Goal: Task Accomplishment & Management: Manage account settings

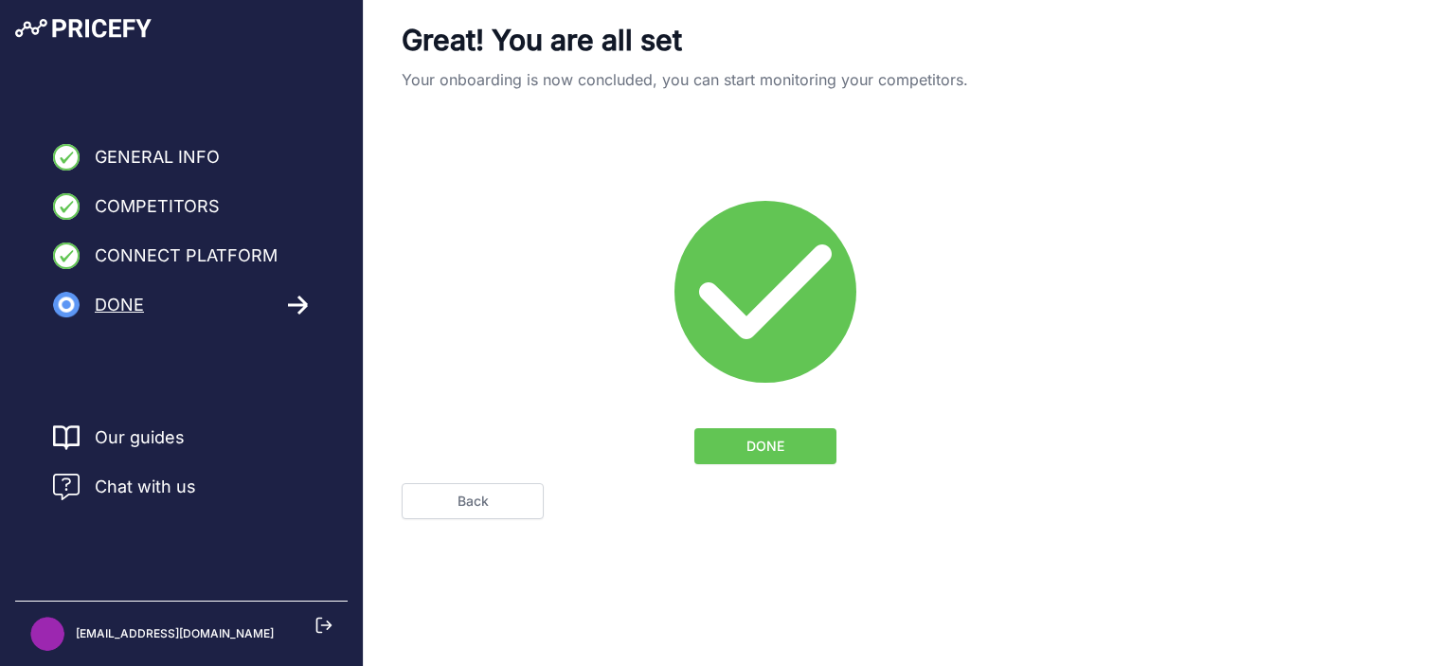
click at [771, 450] on span "DONE" at bounding box center [765, 446] width 38 height 19
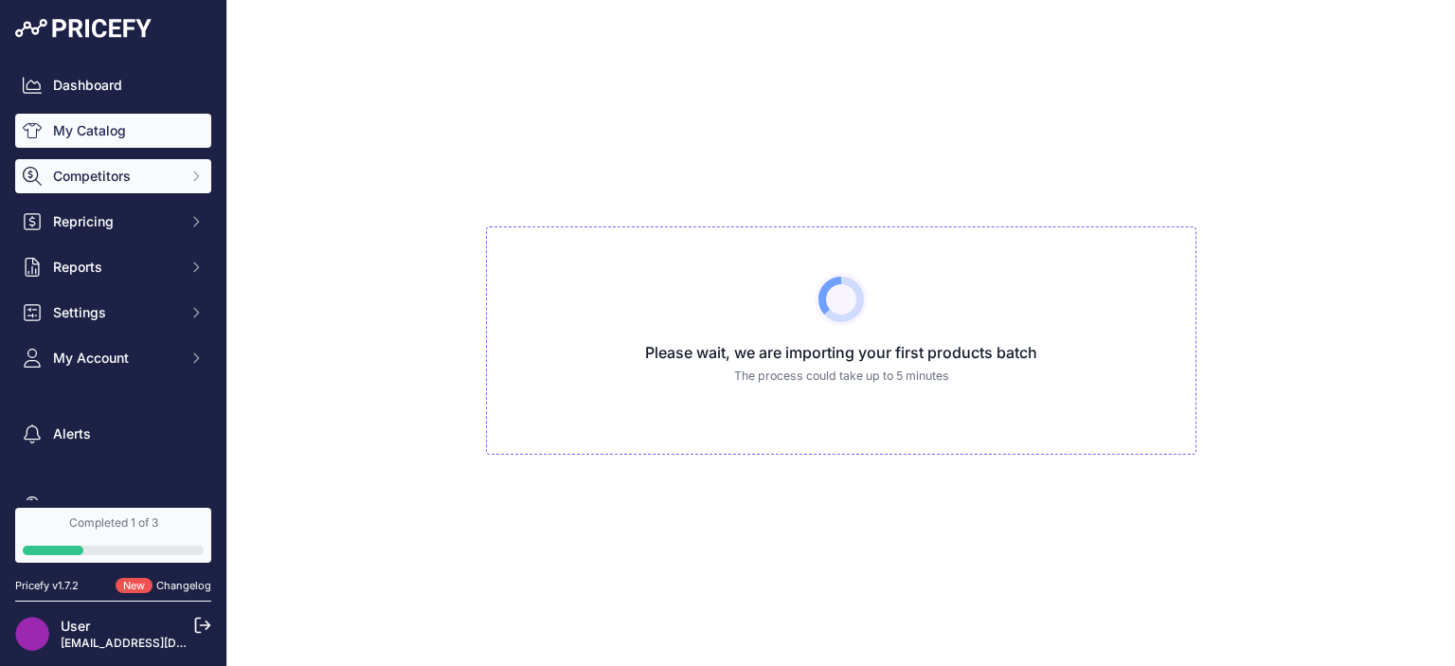
click at [153, 171] on span "Competitors" at bounding box center [115, 176] width 124 height 19
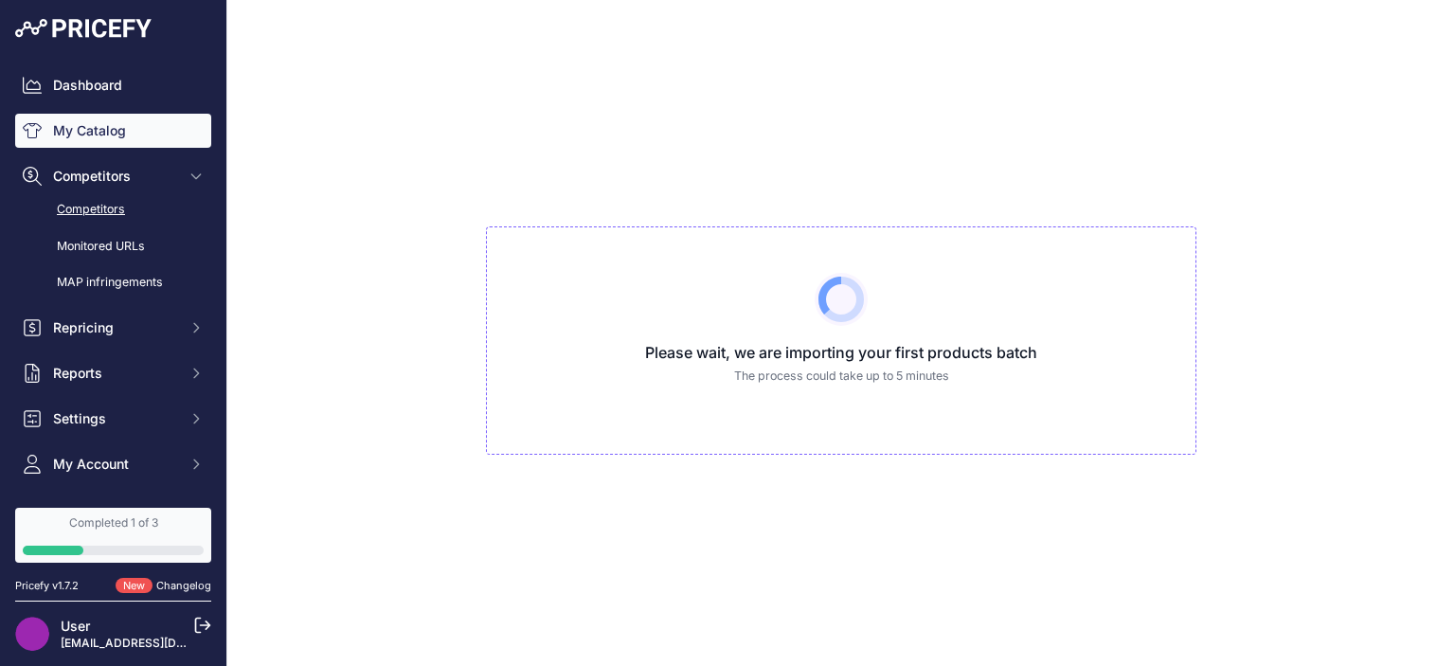
click at [144, 211] on link "Competitors" at bounding box center [113, 209] width 196 height 33
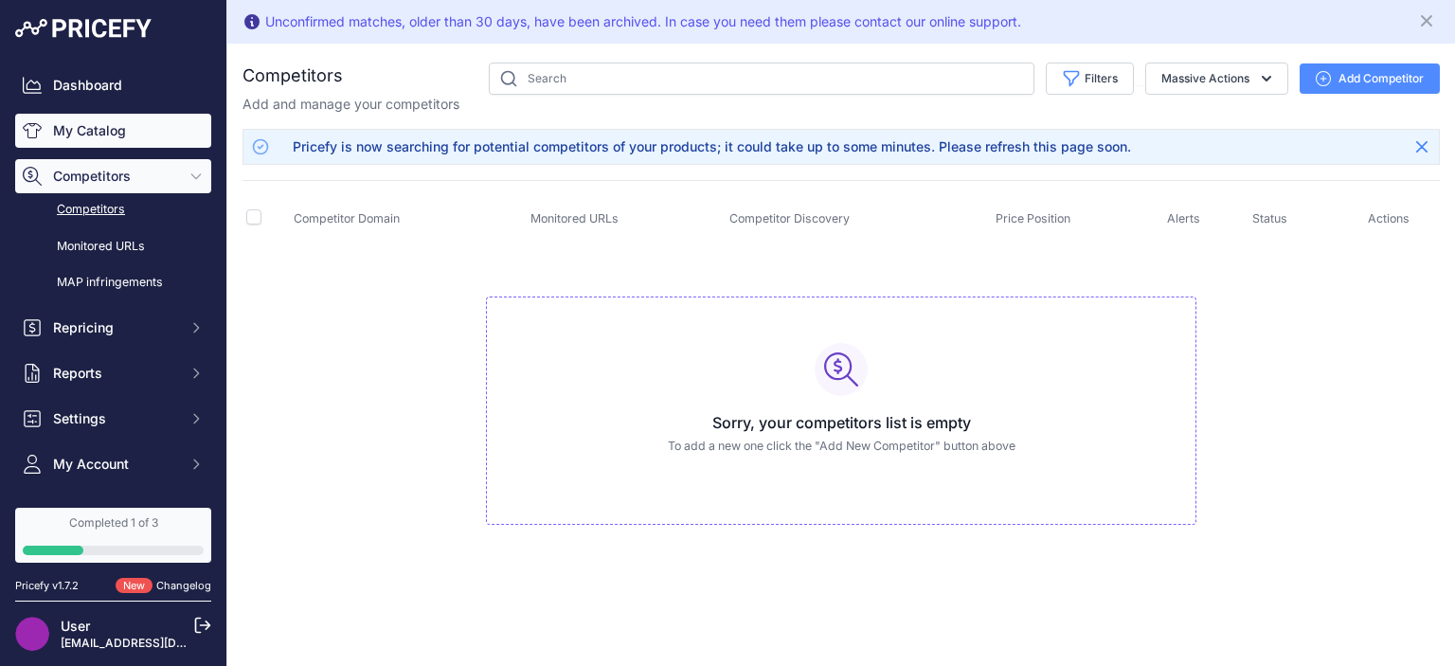
click at [120, 125] on link "My Catalog" at bounding box center [113, 131] width 196 height 34
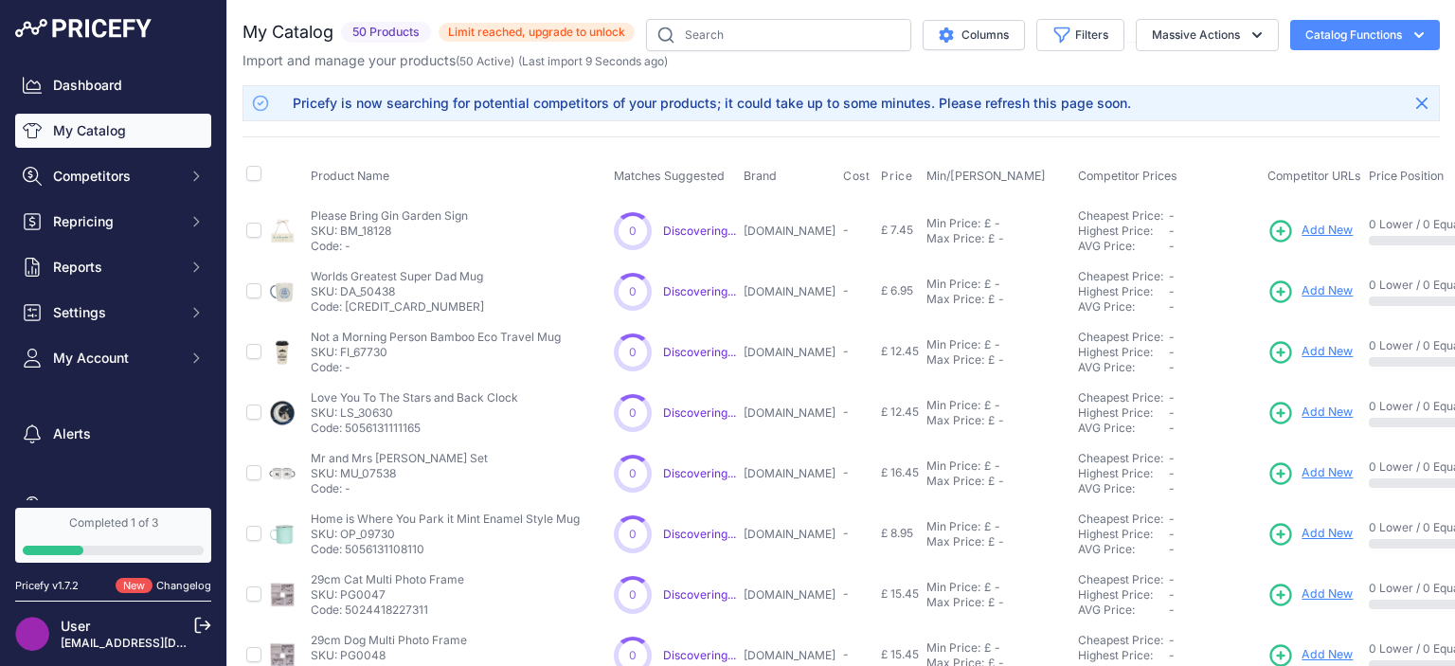
click at [94, 126] on link "My Catalog" at bounding box center [113, 131] width 196 height 34
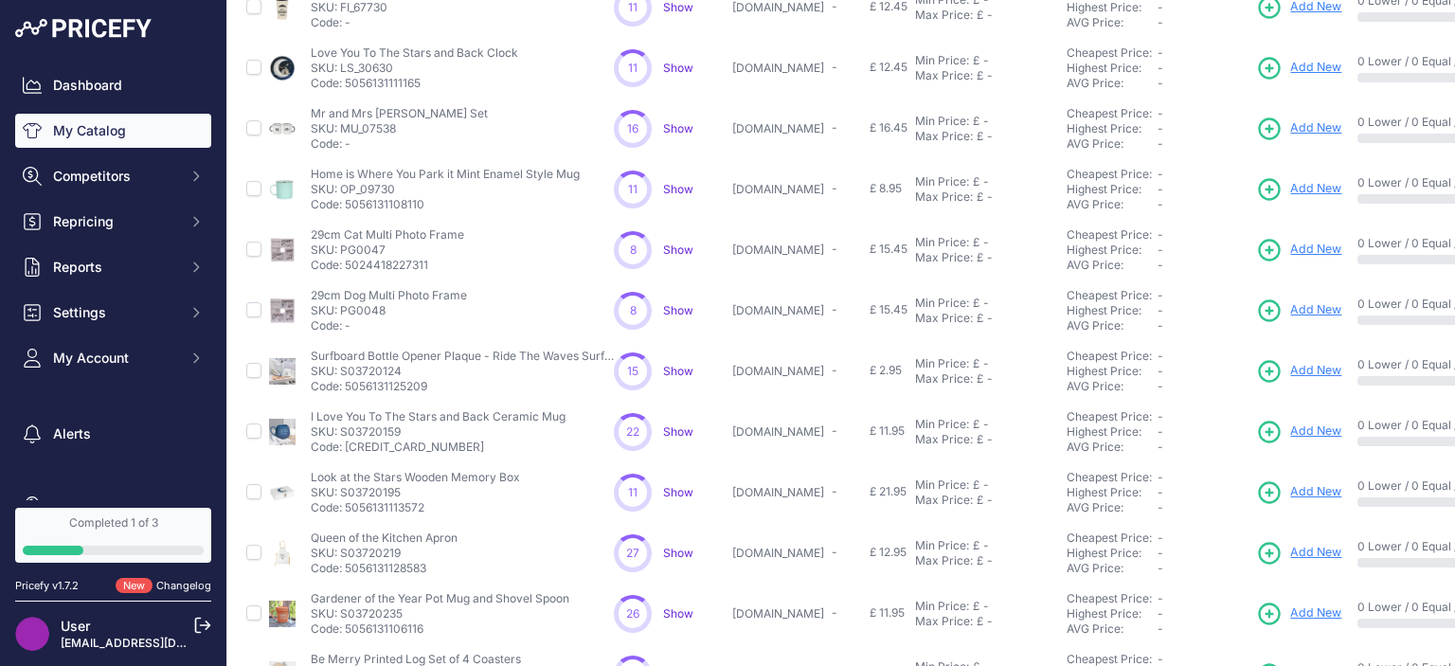
scroll to position [520, 0]
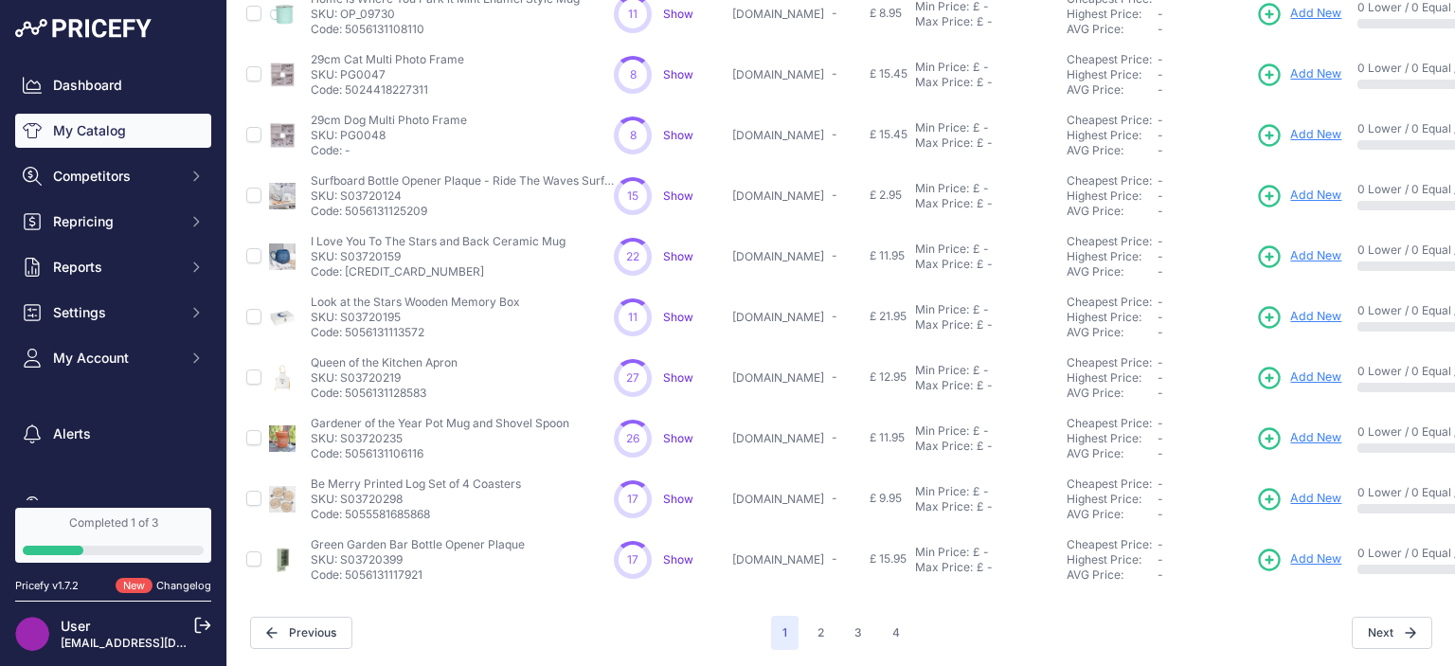
click at [840, 635] on div "1 2 3 4" at bounding box center [841, 633] width 140 height 34
click at [829, 626] on button "2" at bounding box center [820, 633] width 29 height 34
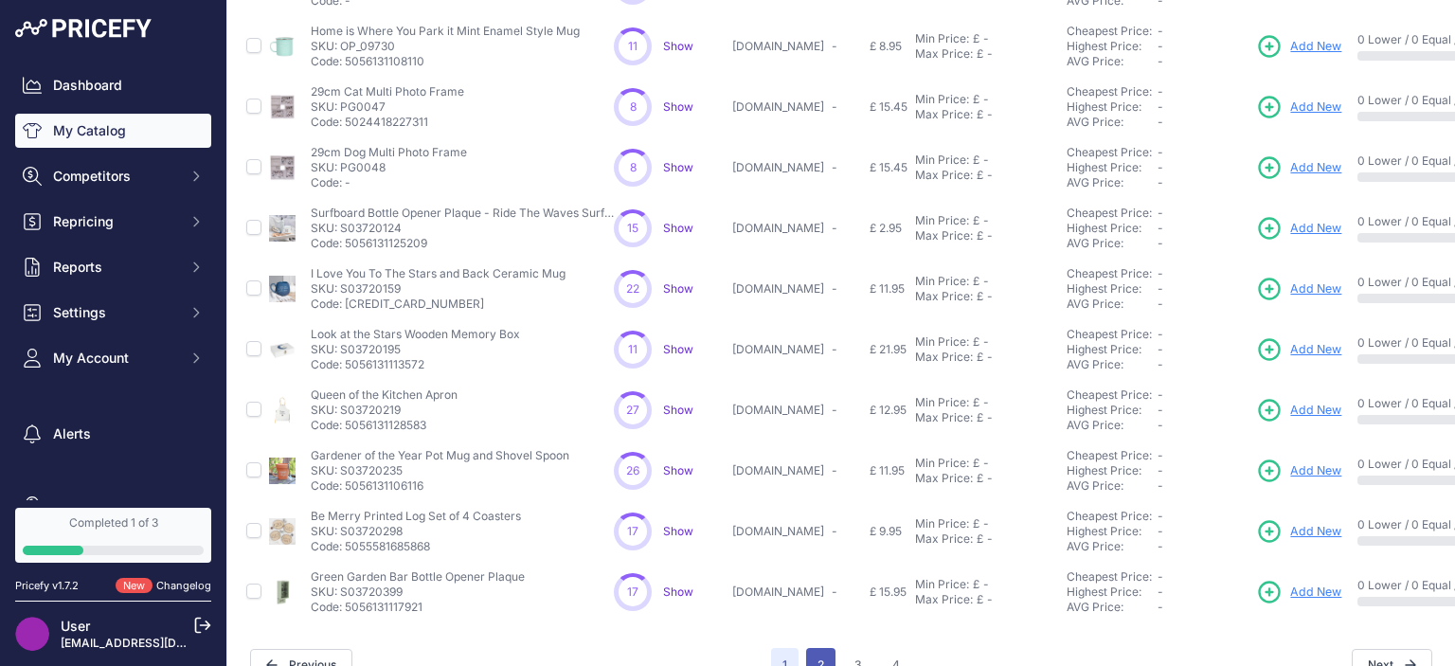
scroll to position [553, 0]
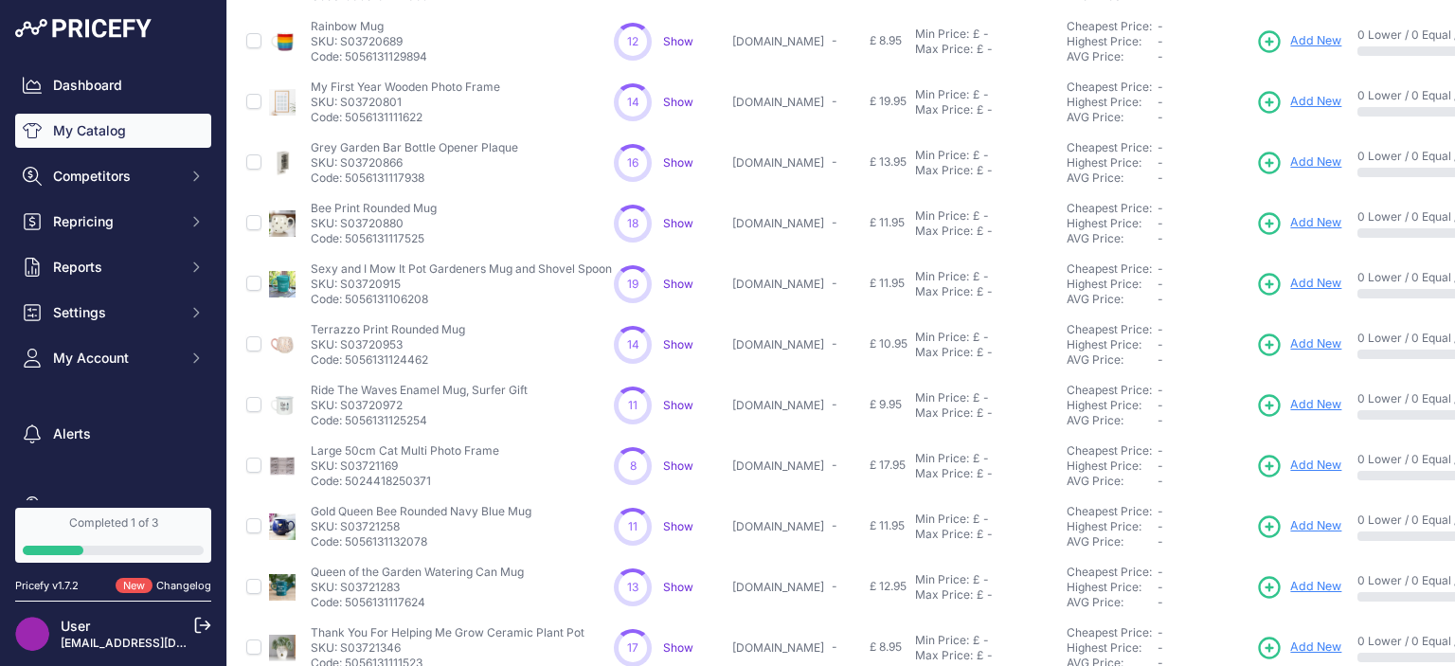
scroll to position [520, 0]
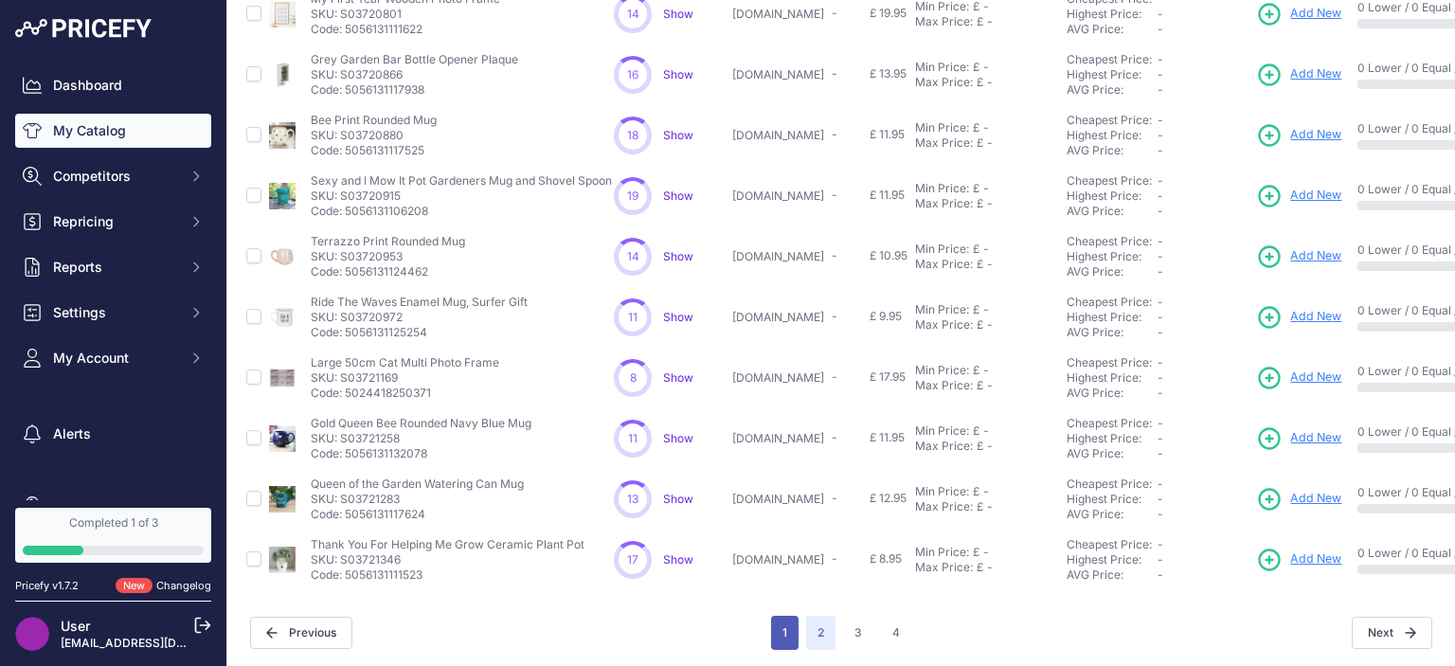
click at [783, 627] on button "1" at bounding box center [784, 633] width 27 height 34
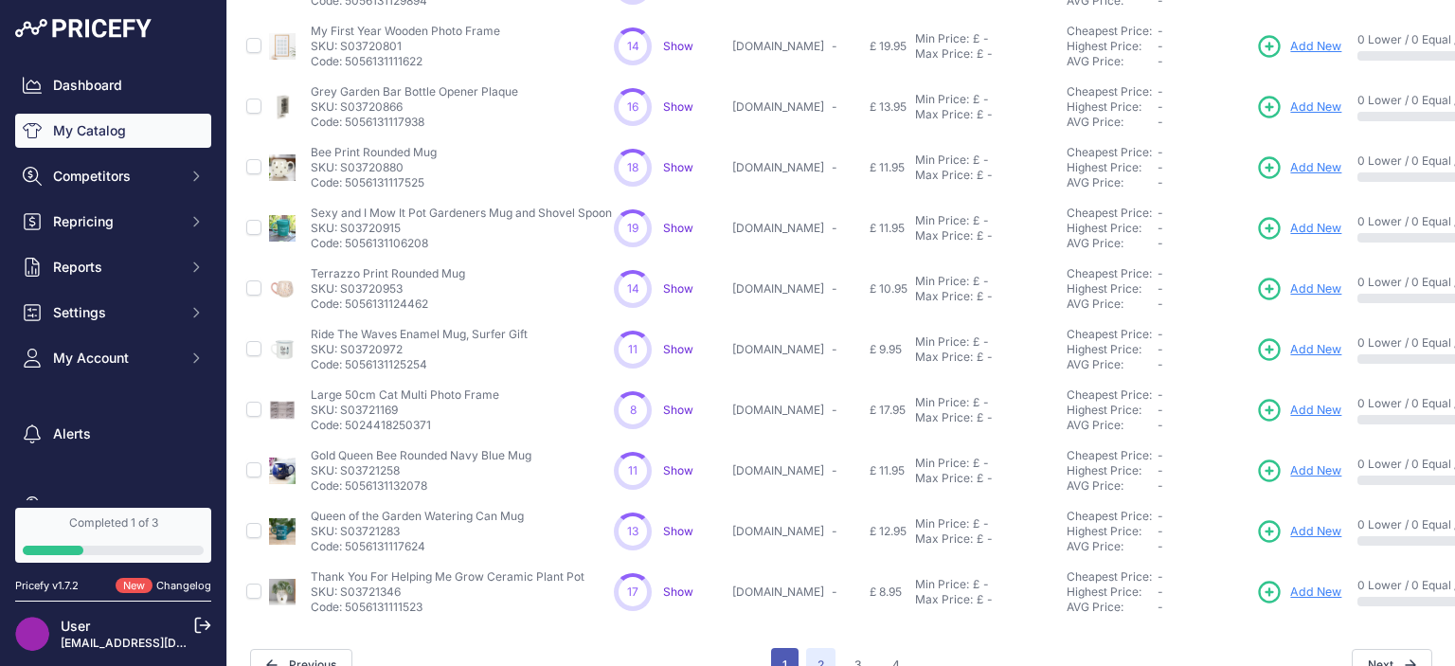
scroll to position [553, 0]
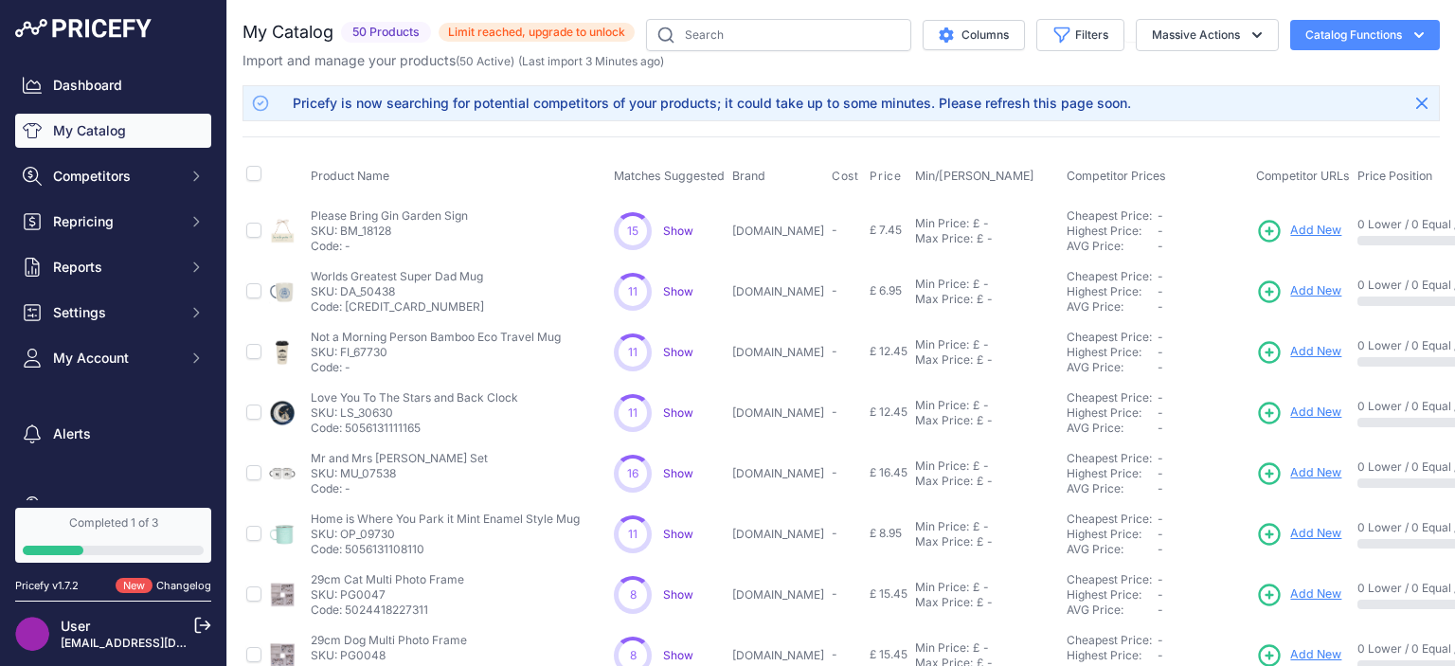
click at [674, 241] on div "15 15 Show Discovering..." at bounding box center [669, 231] width 111 height 38
click at [677, 224] on span "Show" at bounding box center [678, 231] width 30 height 14
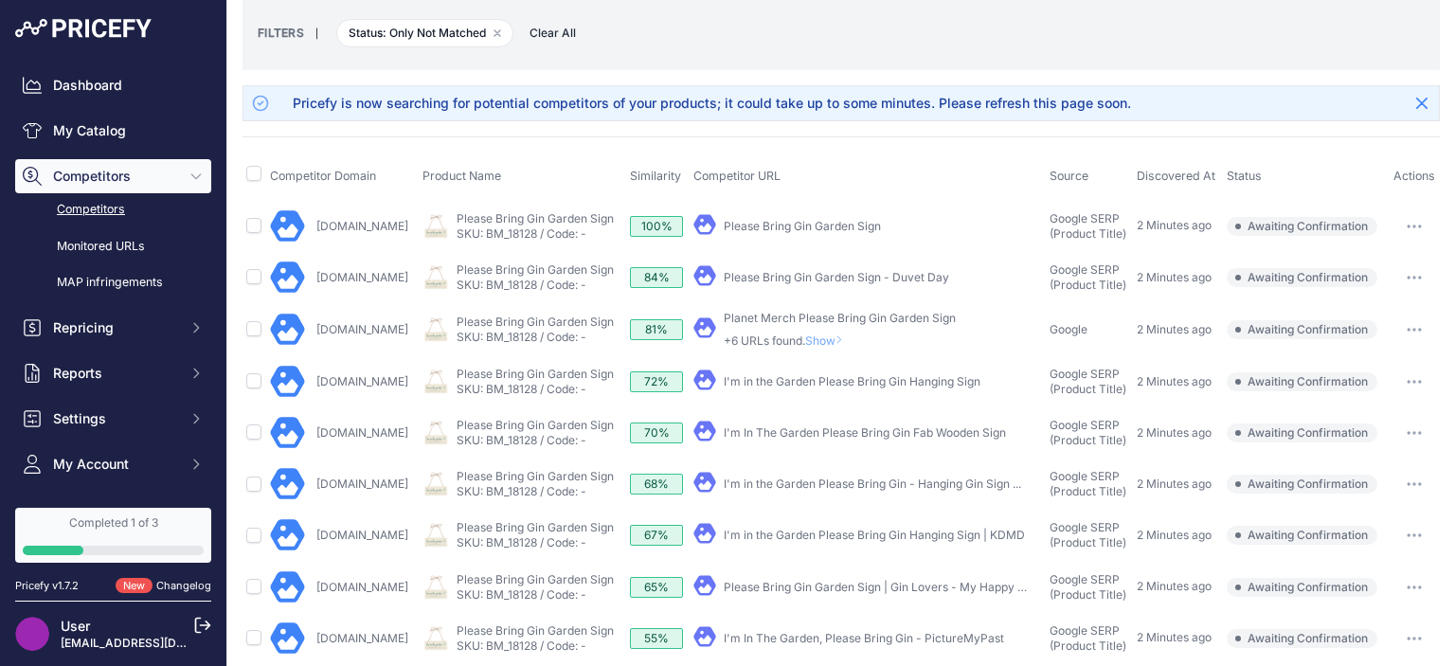
scroll to position [99, 0]
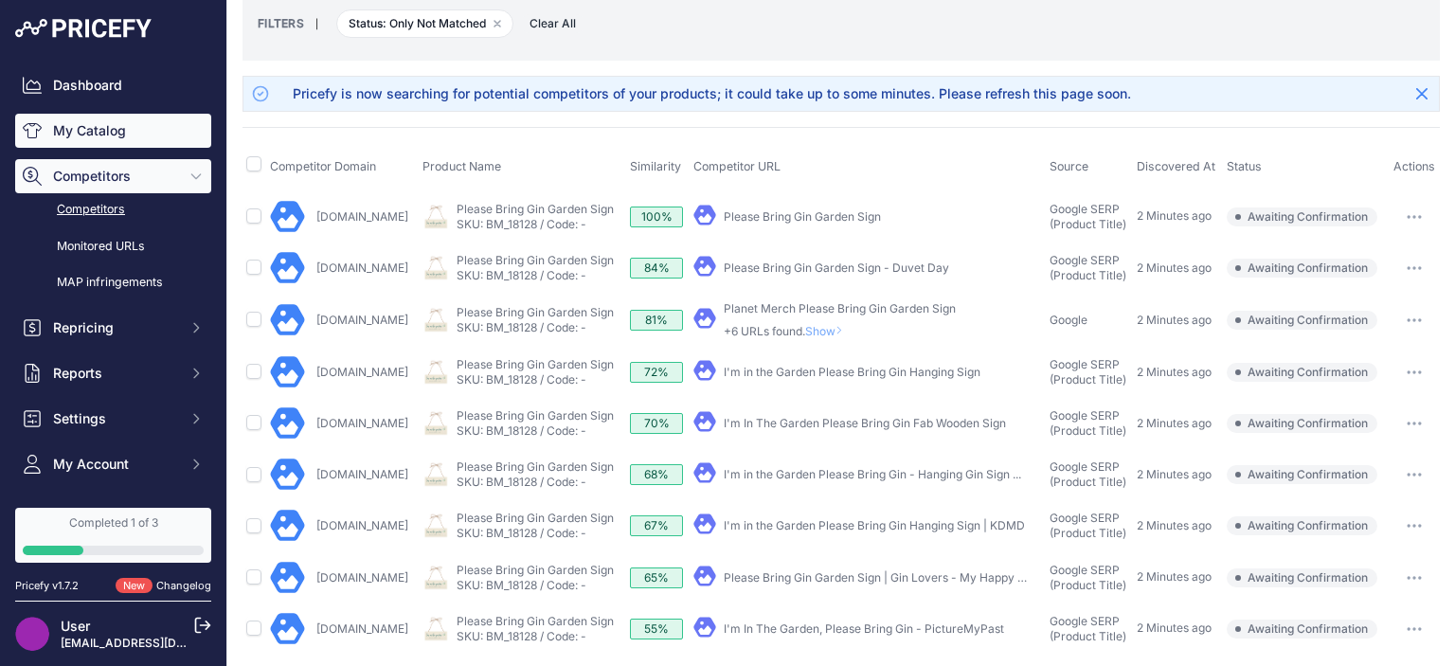
click at [96, 142] on link "My Catalog" at bounding box center [113, 131] width 196 height 34
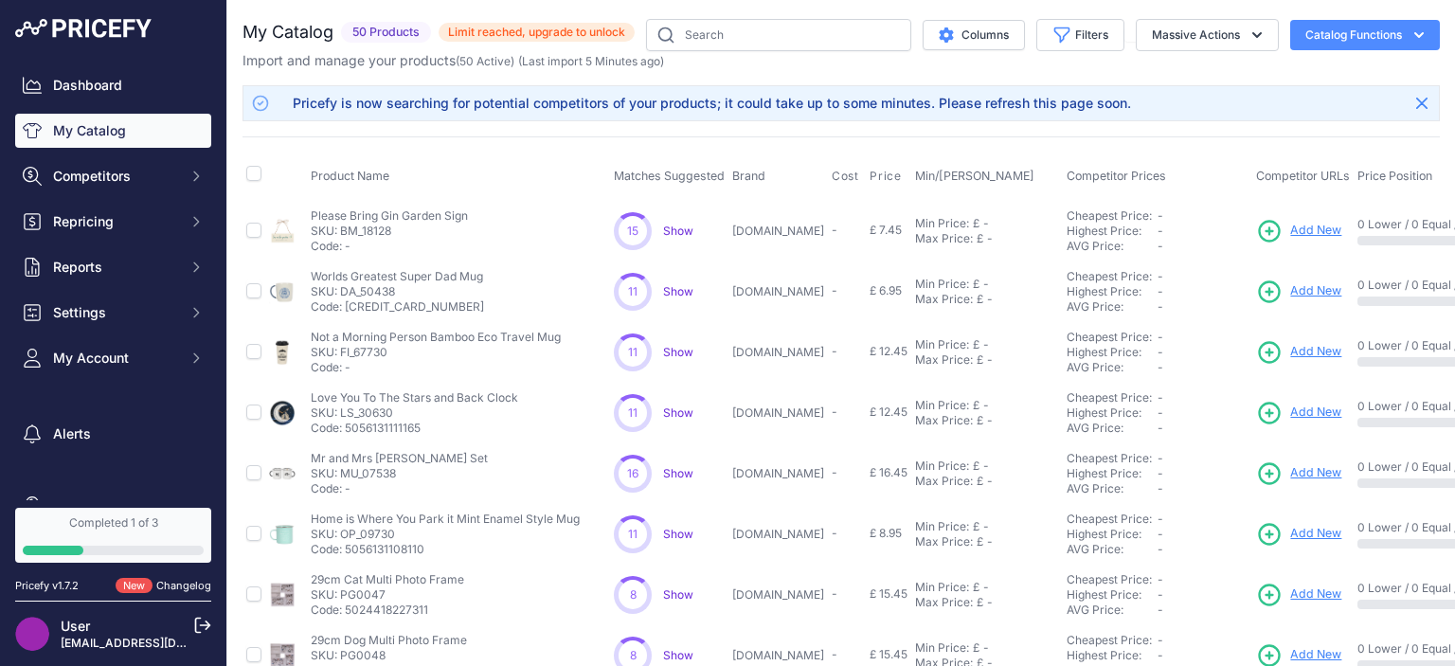
click at [911, 63] on div "Import and manage your products ( 50 Active ) (Last import 5 Minutes ago)" at bounding box center [841, 60] width 1197 height 19
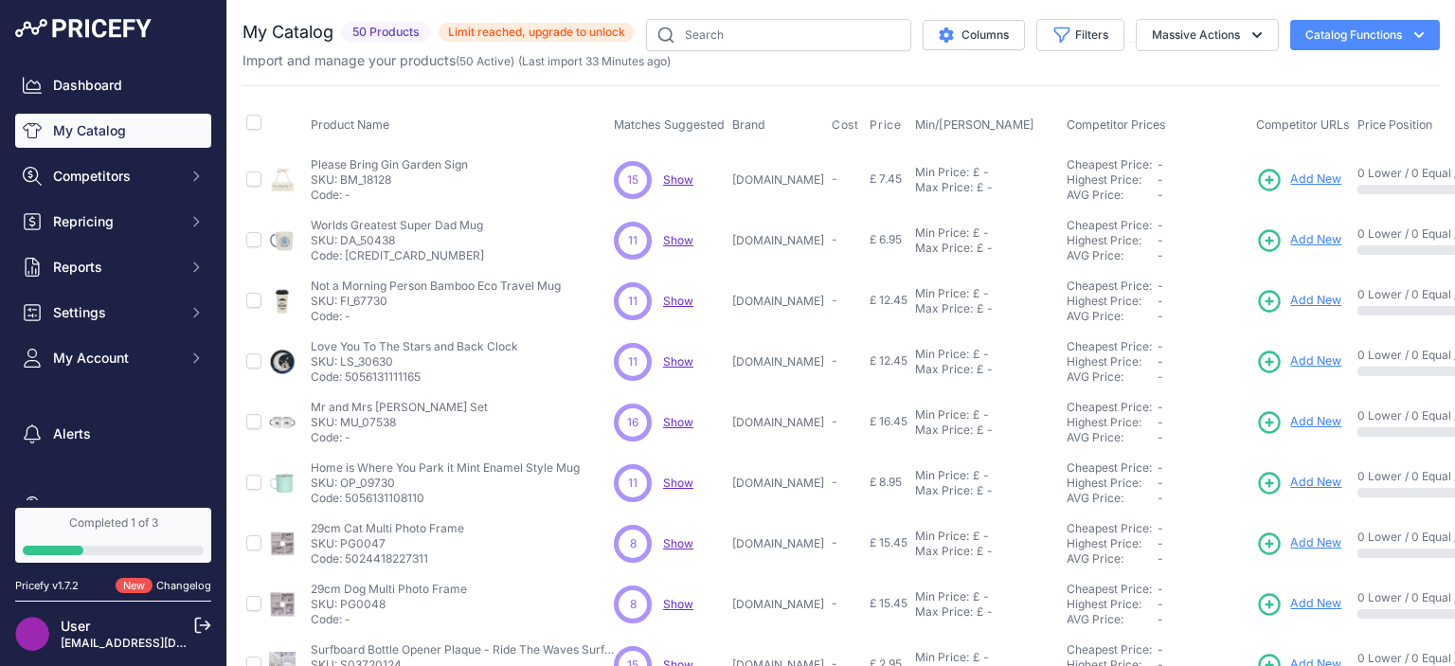
click at [678, 172] on span "Show" at bounding box center [678, 179] width 30 height 14
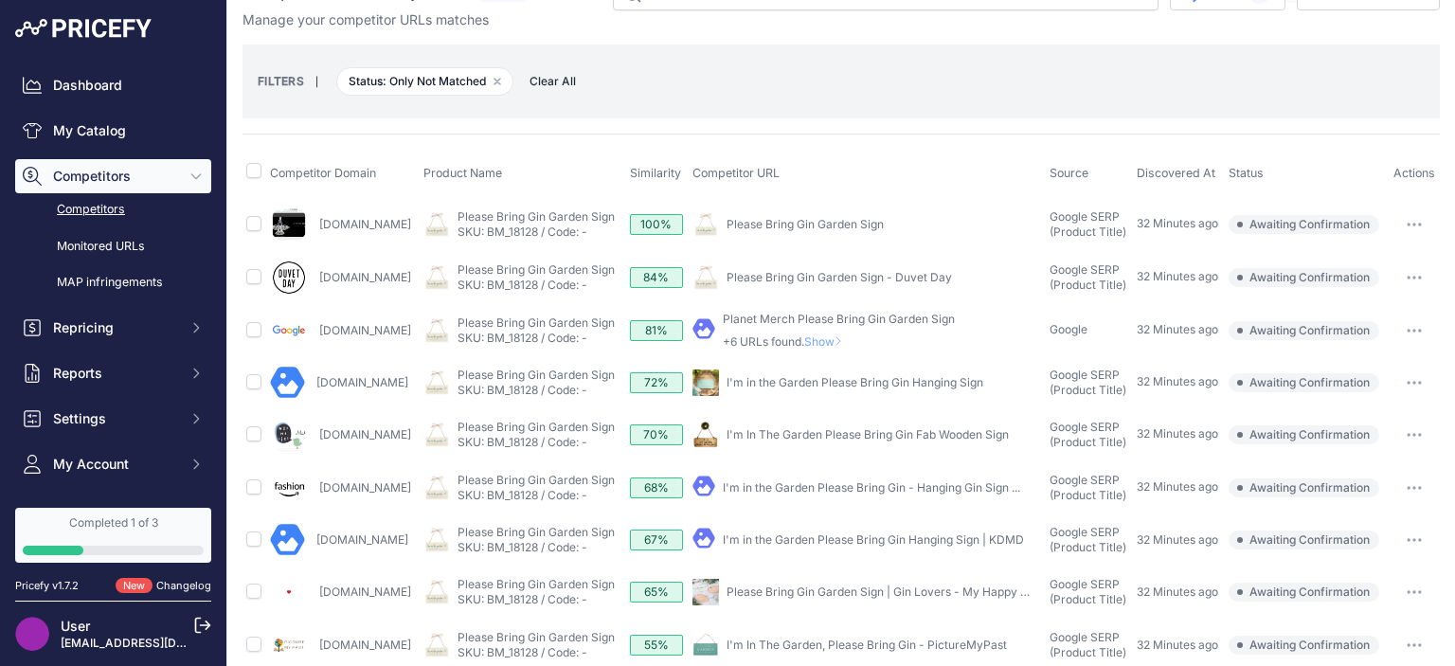
scroll to position [61, 0]
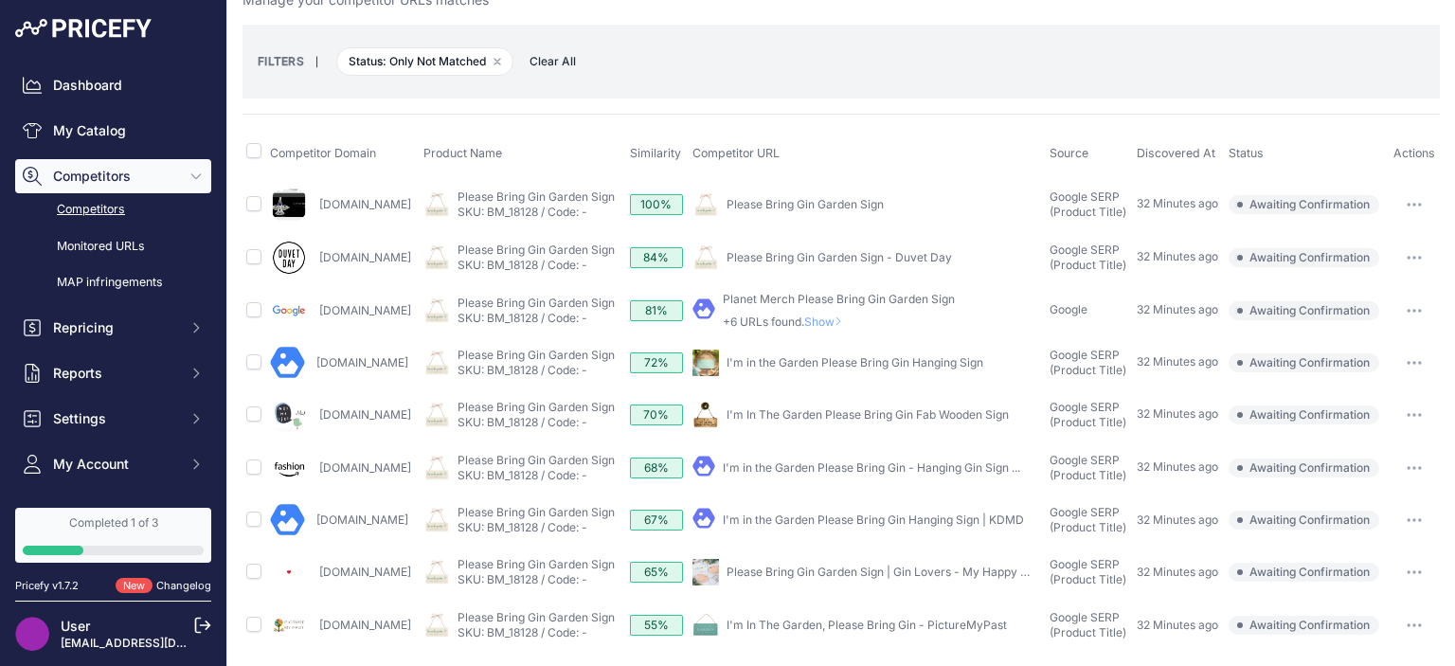
click at [1418, 203] on icon "button" at bounding box center [1414, 205] width 15 height 4
click at [1311, 171] on th "Status" at bounding box center [1307, 153] width 164 height 47
click at [849, 203] on link "Please Bring Gin Garden Sign" at bounding box center [805, 204] width 157 height 14
click at [1410, 203] on icon "button" at bounding box center [1414, 205] width 15 height 4
click at [1380, 241] on button "Confirm match" at bounding box center [1358, 244] width 155 height 30
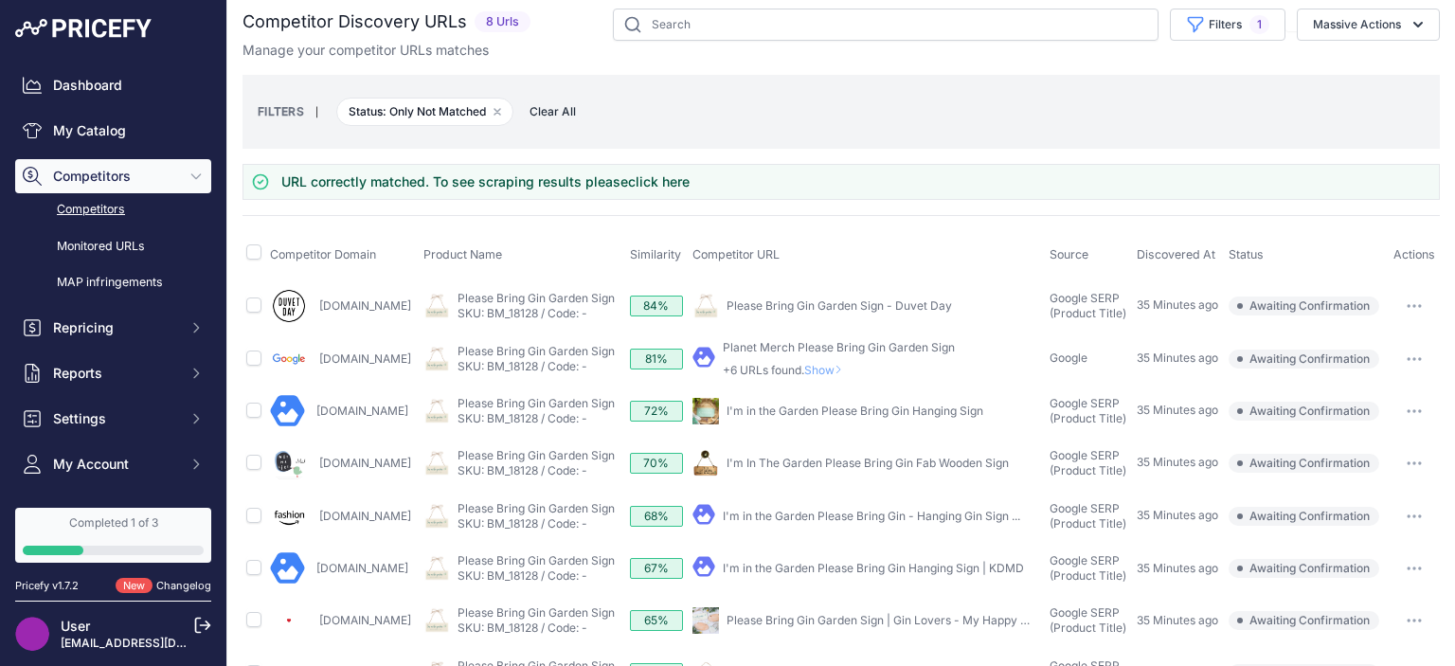
scroll to position [0, 0]
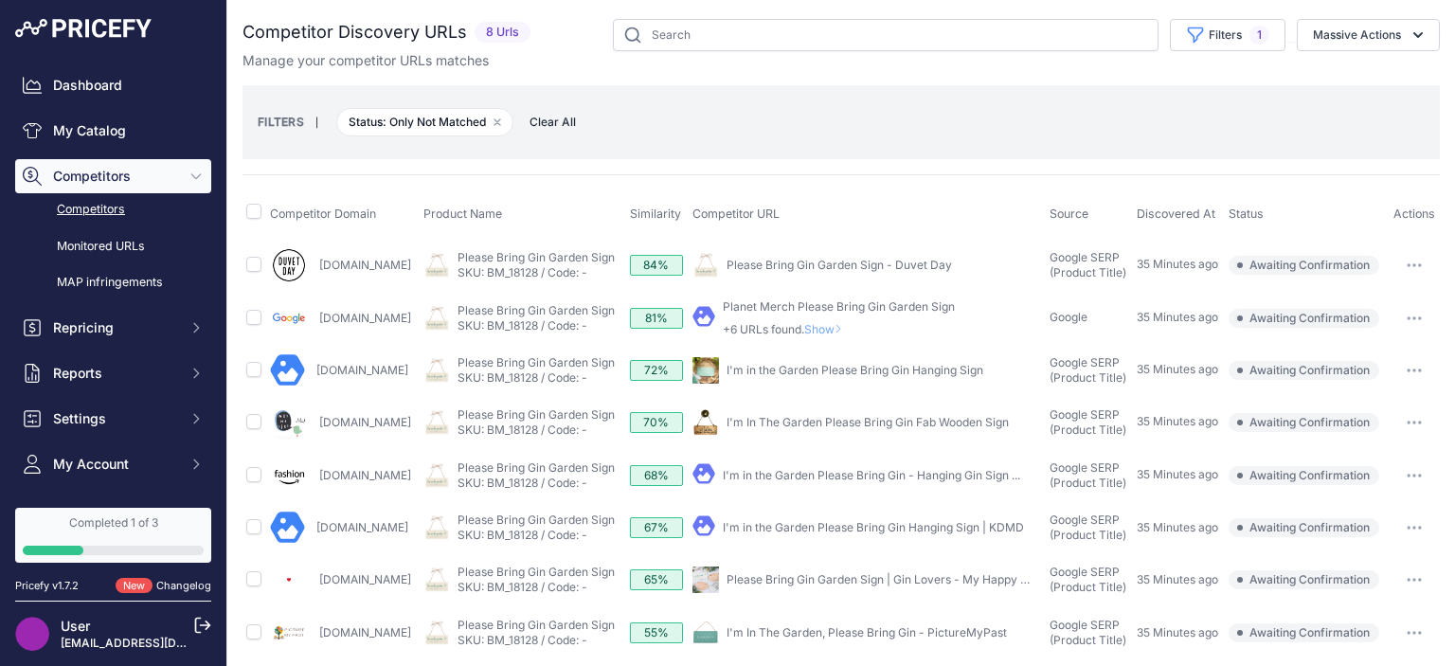
click at [842, 327] on span "Show" at bounding box center [826, 329] width 45 height 14
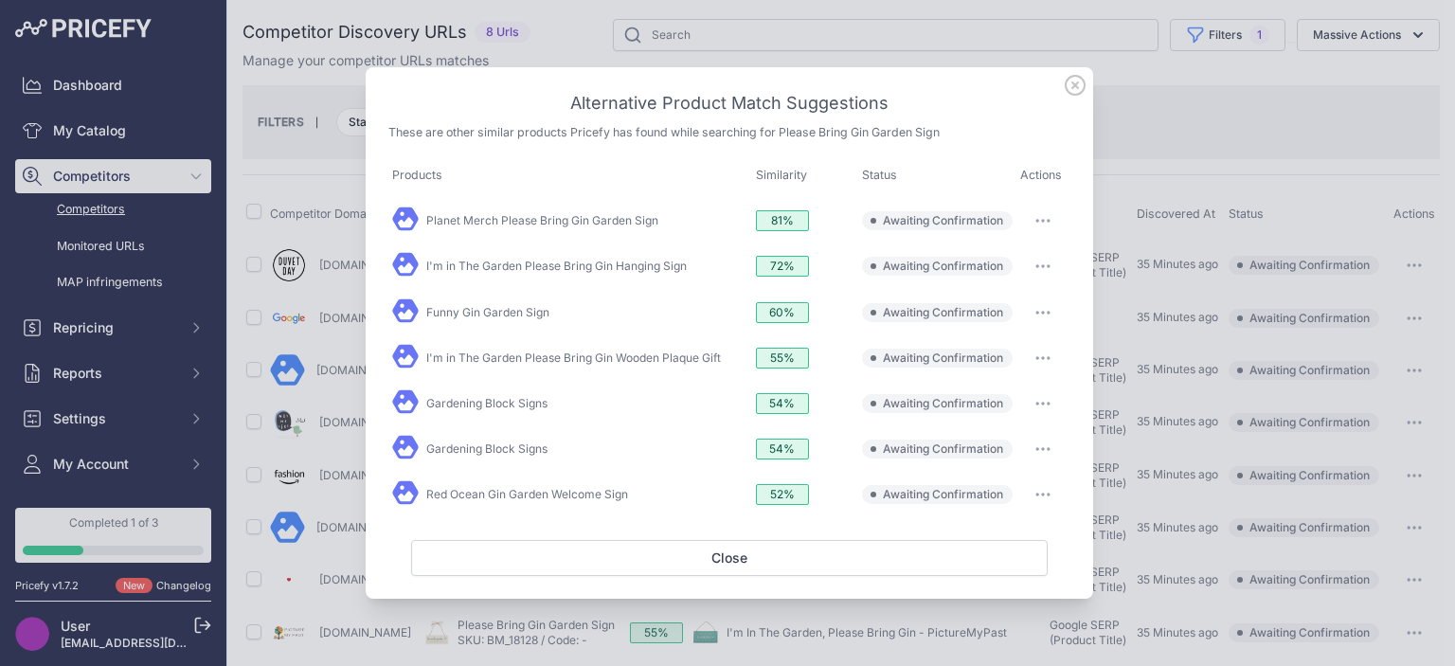
click at [1073, 88] on icon at bounding box center [1075, 85] width 21 height 21
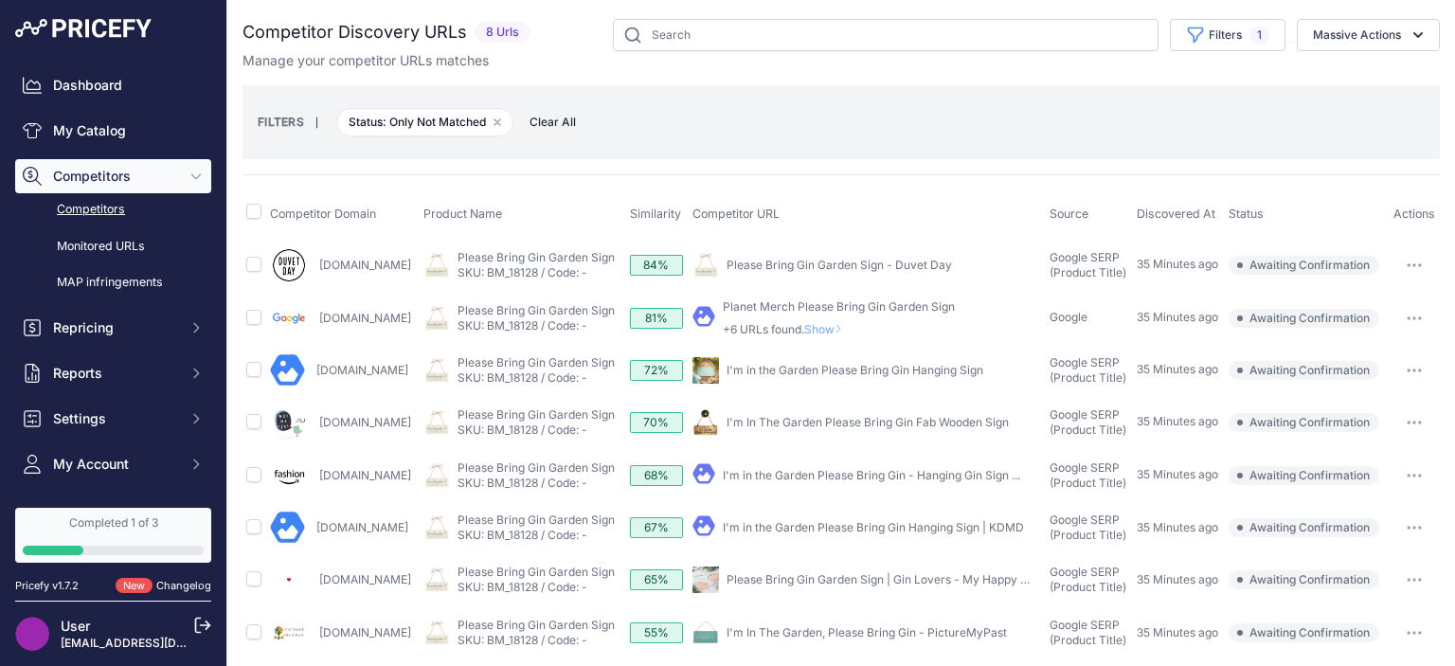
scroll to position [8, 0]
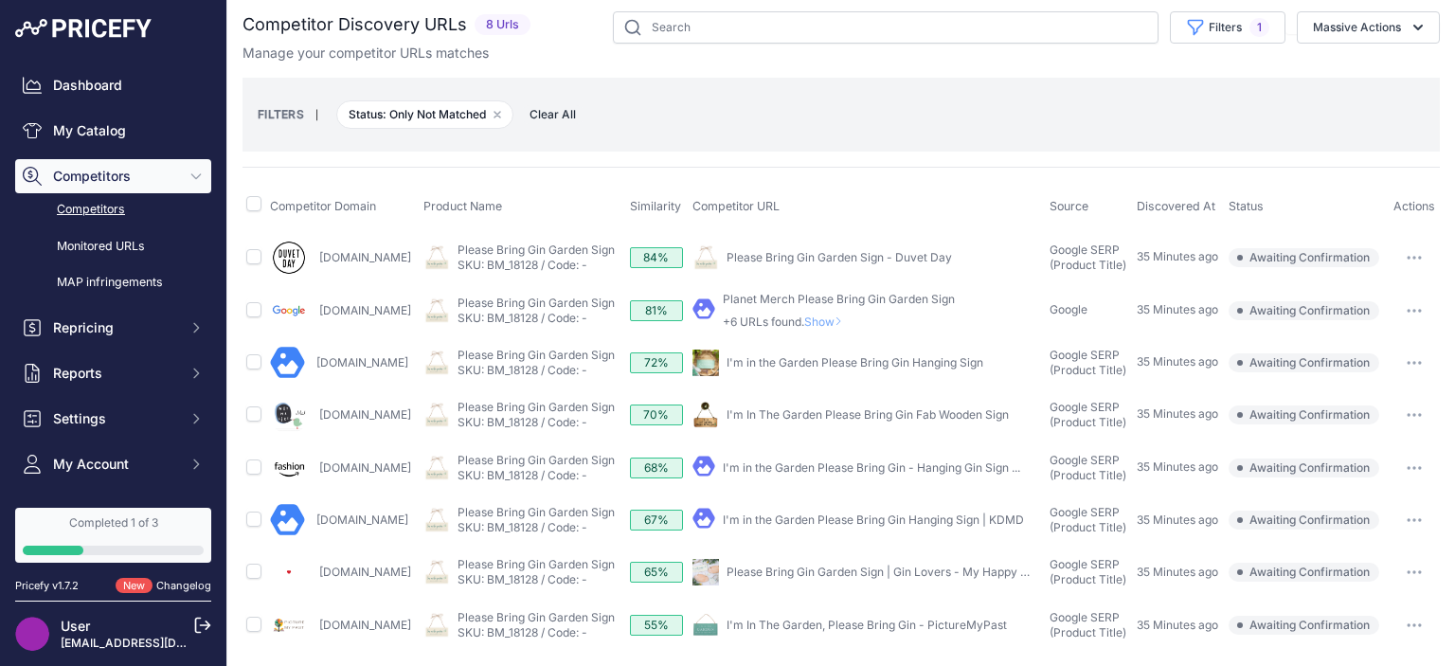
click at [853, 207] on th "Competitor URL" at bounding box center [867, 206] width 357 height 47
click at [84, 138] on link "My Catalog" at bounding box center [113, 131] width 196 height 34
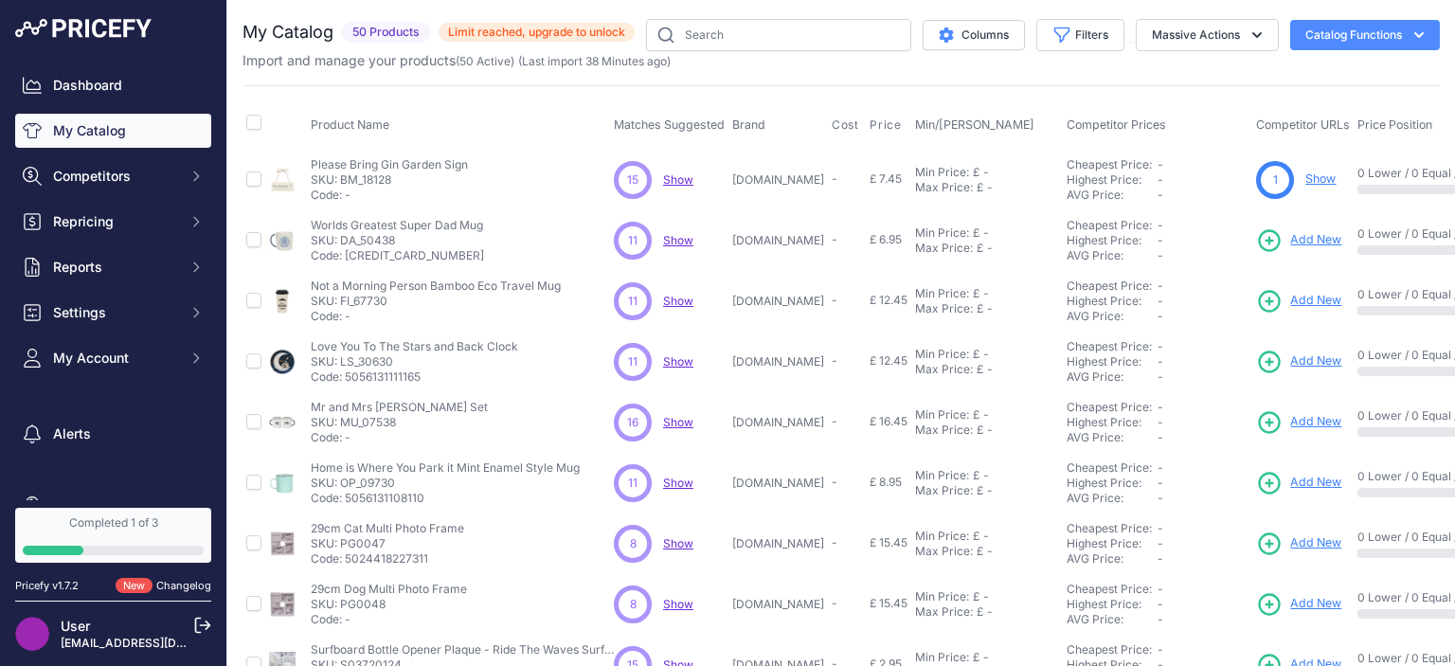
click at [674, 169] on div "15 15 Show Discovering..." at bounding box center [669, 180] width 111 height 38
click at [674, 176] on span "Show" at bounding box center [678, 179] width 30 height 14
click at [1328, 180] on link "Show" at bounding box center [1320, 178] width 30 height 14
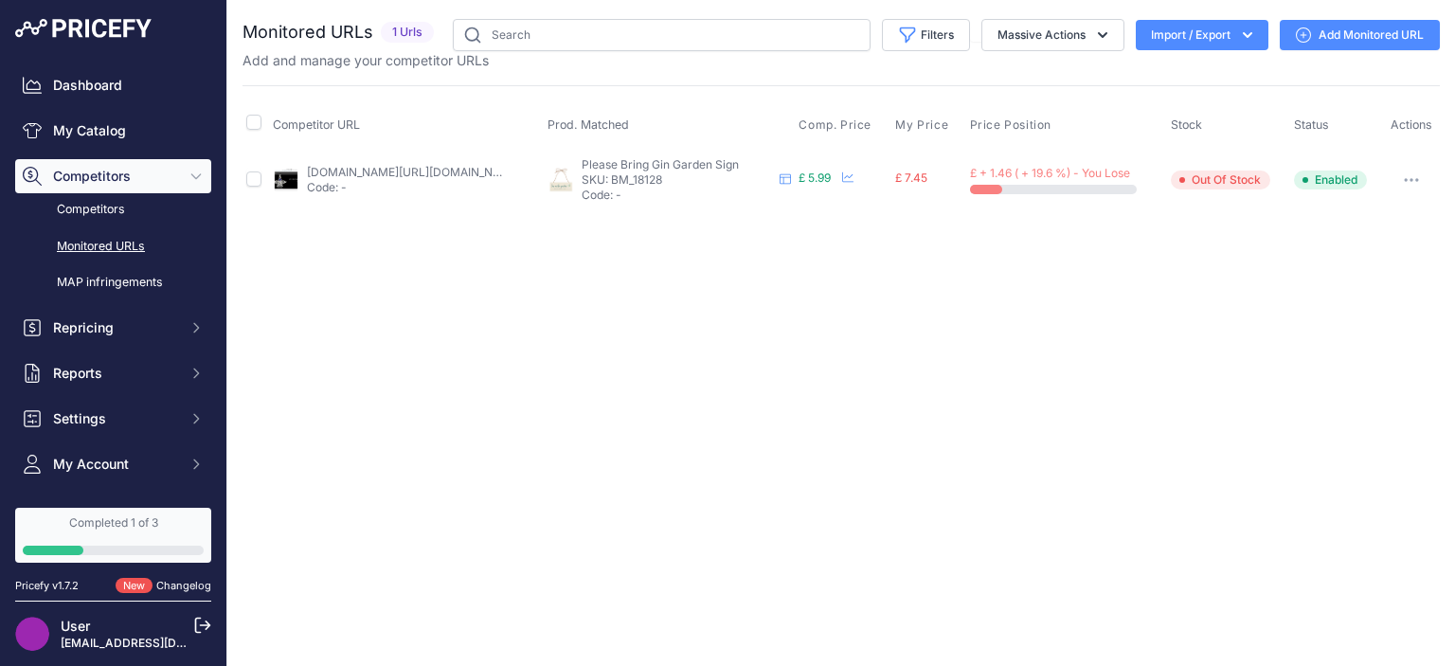
drag, startPoint x: 948, startPoint y: 326, endPoint x: 923, endPoint y: 311, distance: 29.7
click at [946, 326] on div "Close You are not connected to the internet." at bounding box center [841, 333] width 1228 height 666
click at [718, 300] on div "Close You are not connected to the internet." at bounding box center [841, 333] width 1228 height 666
click at [674, 243] on div "Close You are not connected to the internet." at bounding box center [841, 333] width 1228 height 666
click at [655, 271] on div "Close You are not connected to the internet." at bounding box center [841, 333] width 1228 height 666
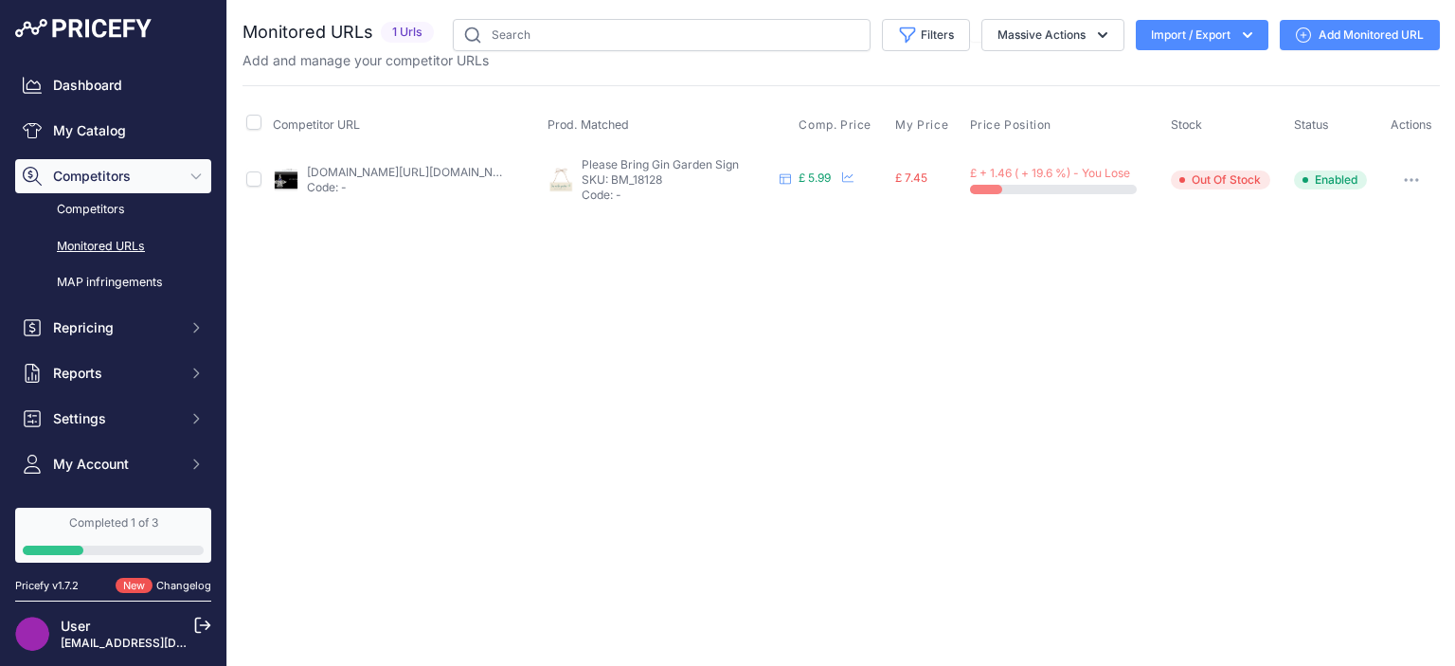
click at [377, 317] on div "Close You are not connected to the internet." at bounding box center [841, 333] width 1228 height 666
click at [104, 210] on link "Competitors" at bounding box center [113, 209] width 196 height 33
click at [404, 285] on div "Close You are not connected to the internet." at bounding box center [841, 333] width 1228 height 666
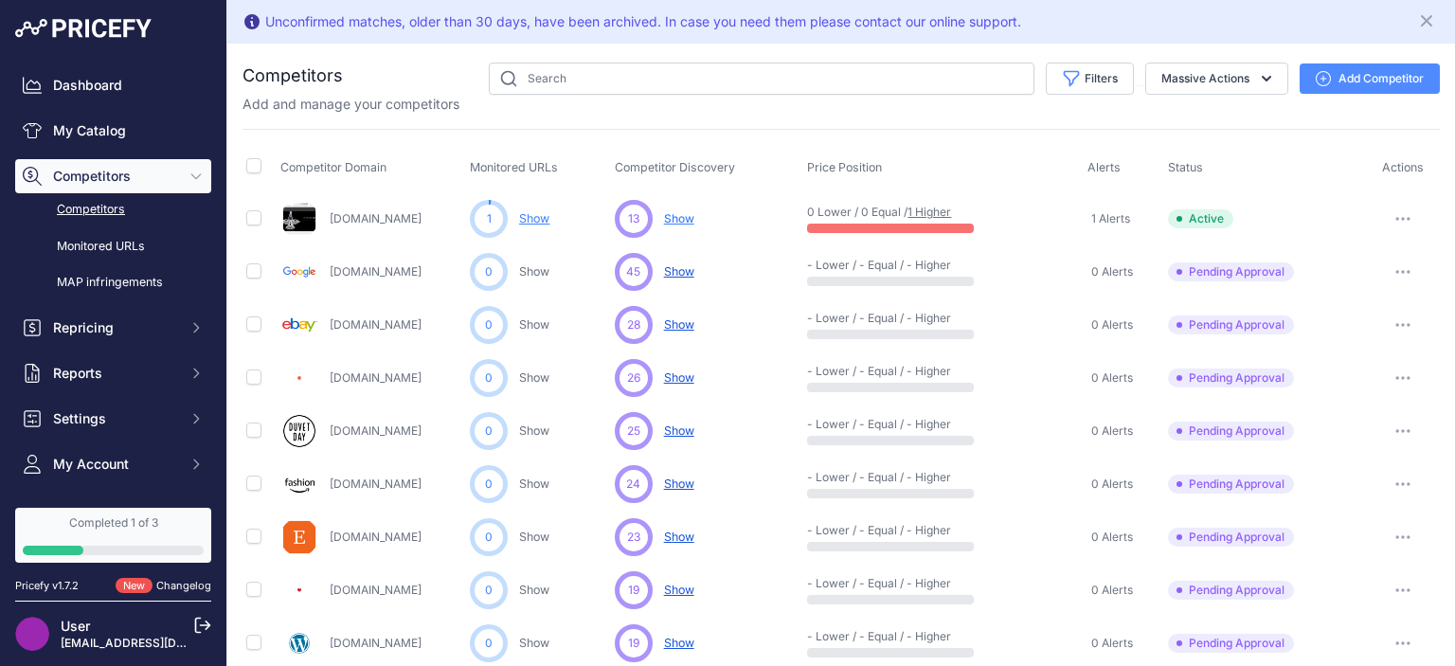
click at [453, 309] on td "[DOMAIN_NAME]" at bounding box center [371, 324] width 189 height 53
drag, startPoint x: 436, startPoint y: 260, endPoint x: 431, endPoint y: 325, distance: 65.5
click at [435, 276] on td "[DOMAIN_NAME]" at bounding box center [371, 271] width 189 height 53
drag, startPoint x: 431, startPoint y: 391, endPoint x: 430, endPoint y: 489, distance: 97.6
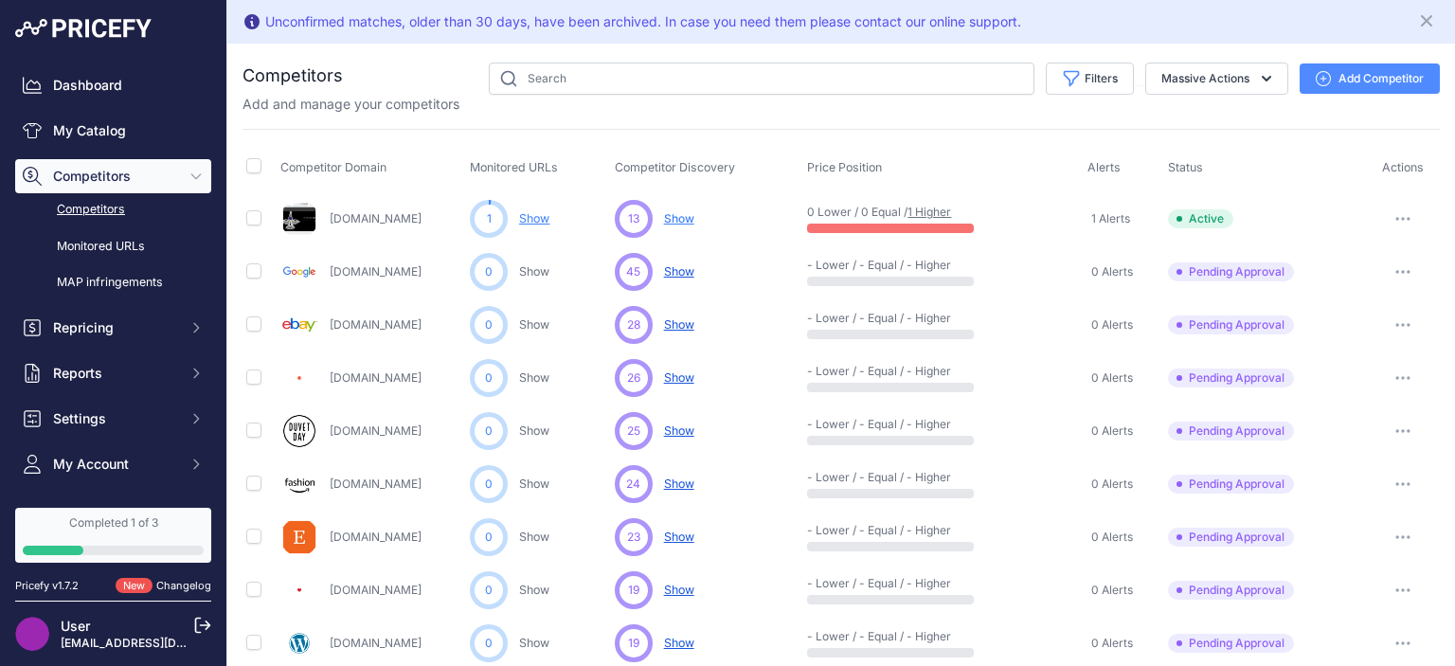
click at [430, 489] on div "Amazon.co.uk" at bounding box center [371, 484] width 182 height 38
click at [81, 118] on link "My Catalog" at bounding box center [113, 131] width 196 height 34
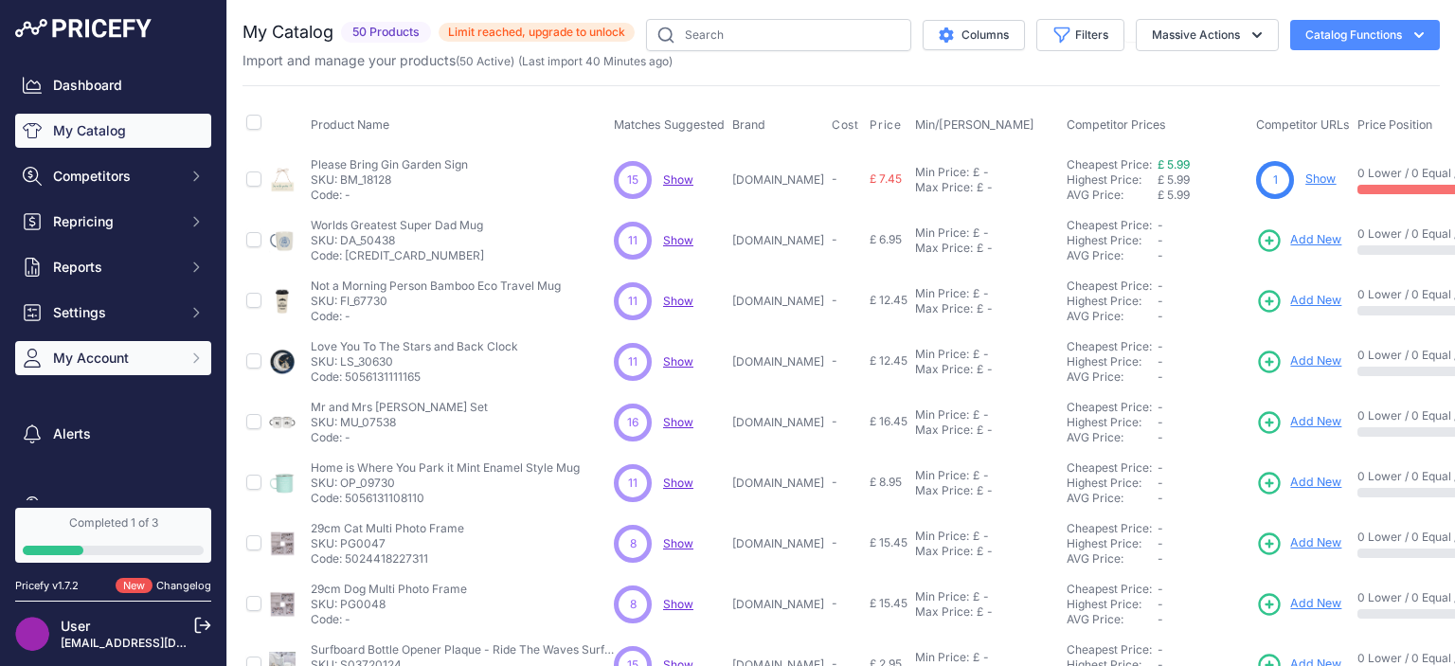
click at [163, 365] on span "My Account" at bounding box center [115, 358] width 124 height 19
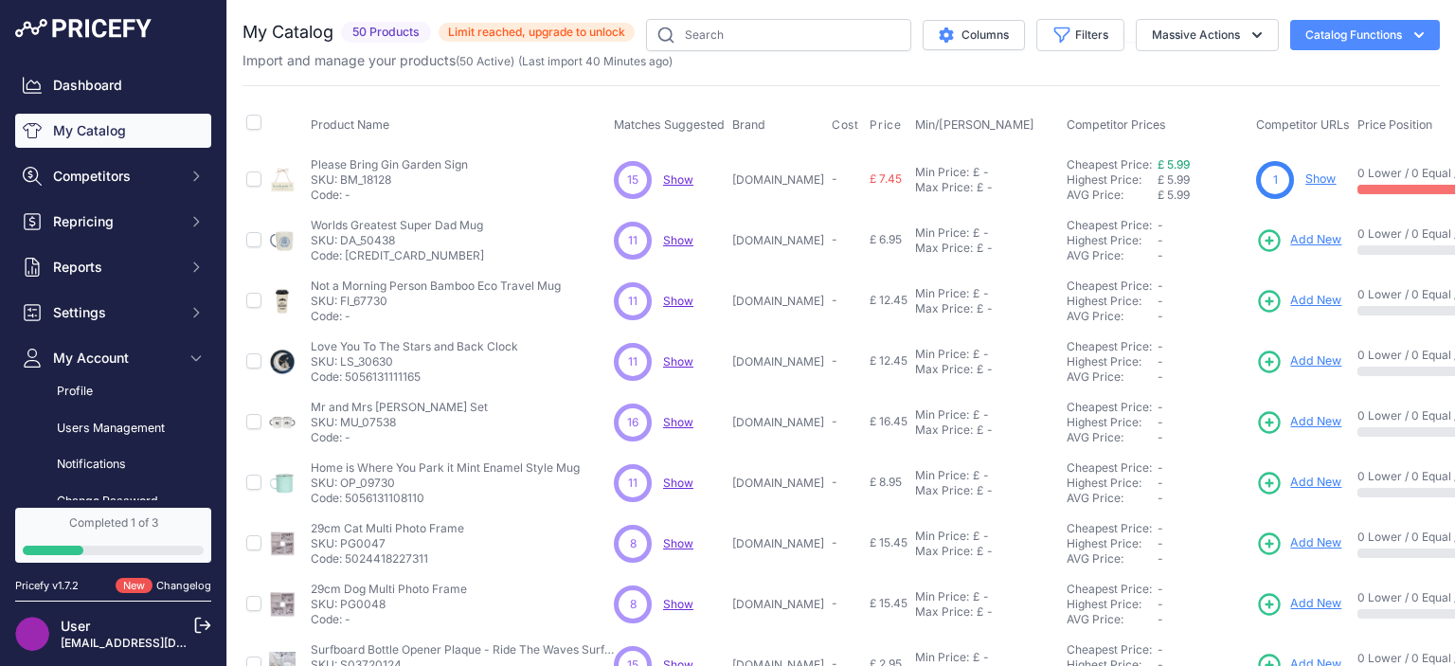
click at [574, 81] on div "My Catalog 50 Products" at bounding box center [841, 569] width 1197 height 1100
